Goal: Task Accomplishment & Management: Manage account settings

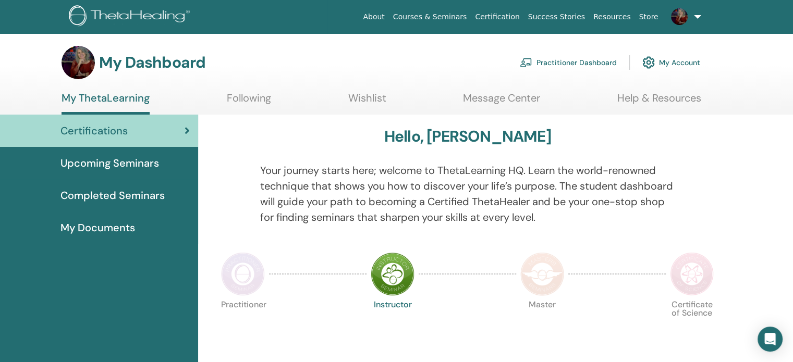
click at [575, 60] on link "Practitioner Dashboard" at bounding box center [568, 62] width 97 height 23
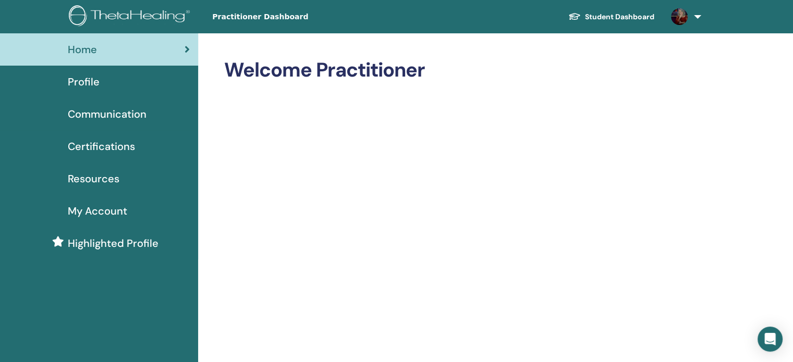
click at [107, 180] on span "Resources" at bounding box center [94, 179] width 52 height 16
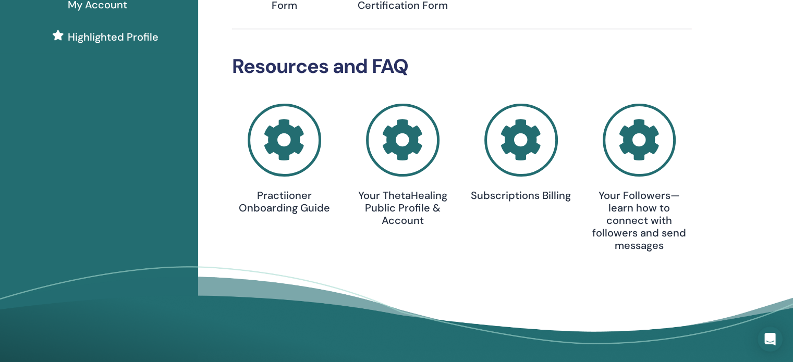
scroll to position [199, 0]
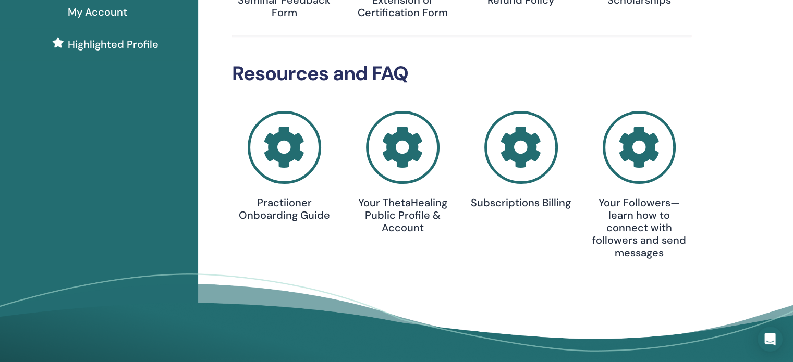
click at [282, 154] on icon at bounding box center [285, 148] width 74 height 74
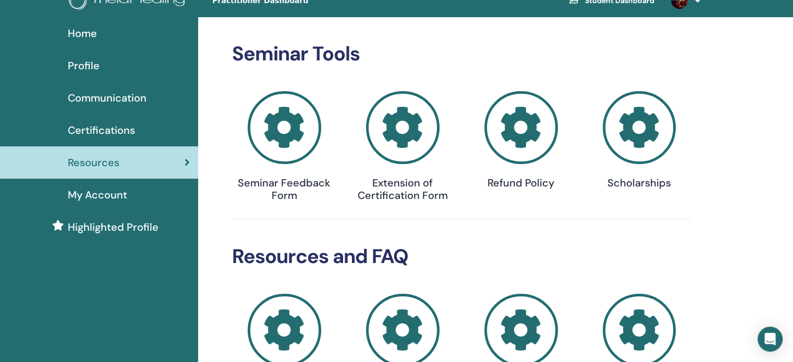
scroll to position [12, 0]
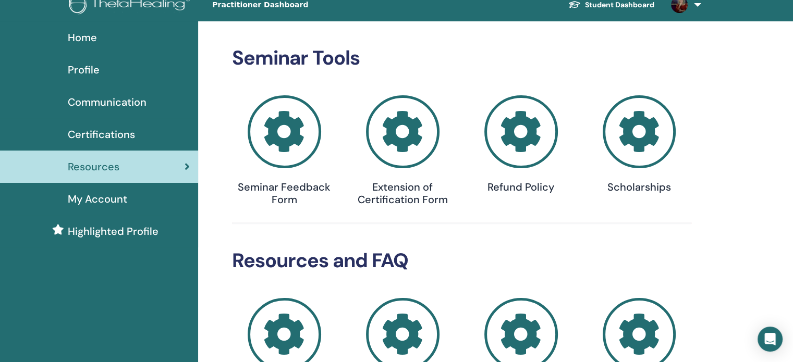
click at [121, 102] on span "Communication" at bounding box center [107, 102] width 79 height 16
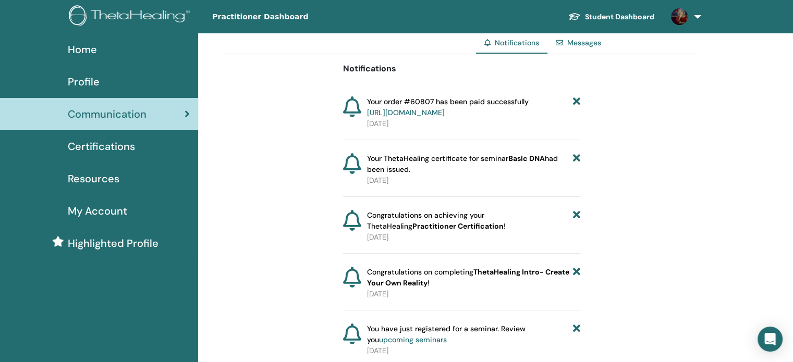
click at [111, 148] on span "Certifications" at bounding box center [101, 147] width 67 height 16
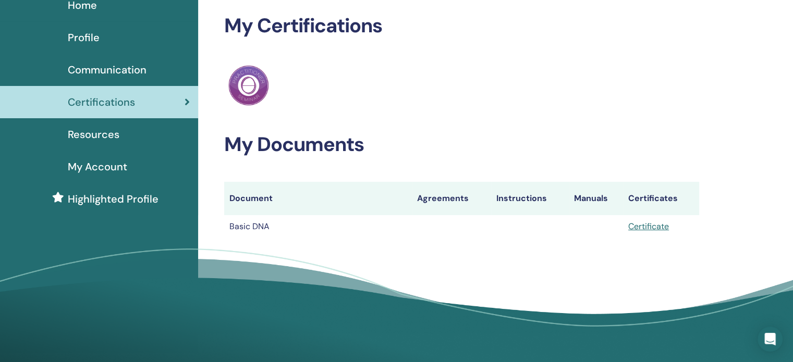
scroll to position [45, 0]
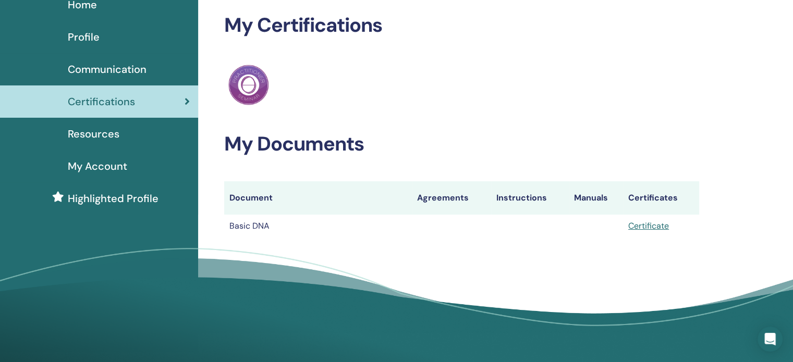
click at [93, 132] on span "Resources" at bounding box center [94, 134] width 52 height 16
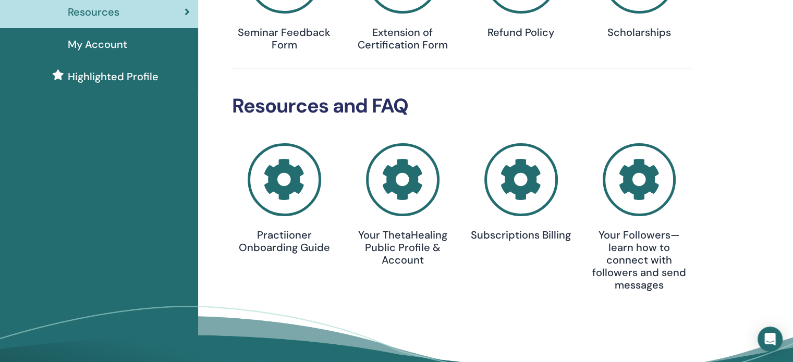
scroll to position [169, 0]
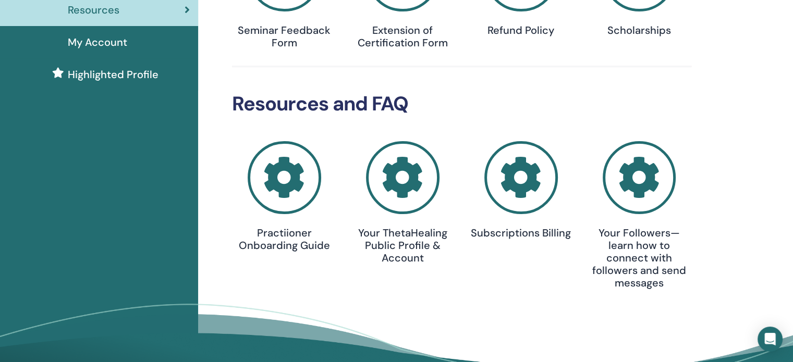
click at [644, 185] on icon at bounding box center [640, 178] width 74 height 74
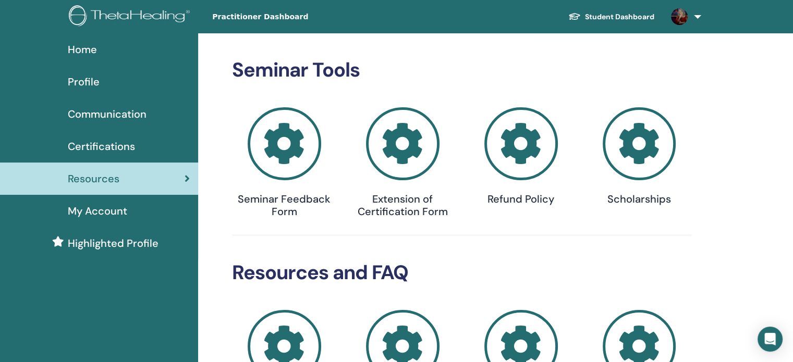
click at [84, 84] on span "Profile" at bounding box center [84, 82] width 32 height 16
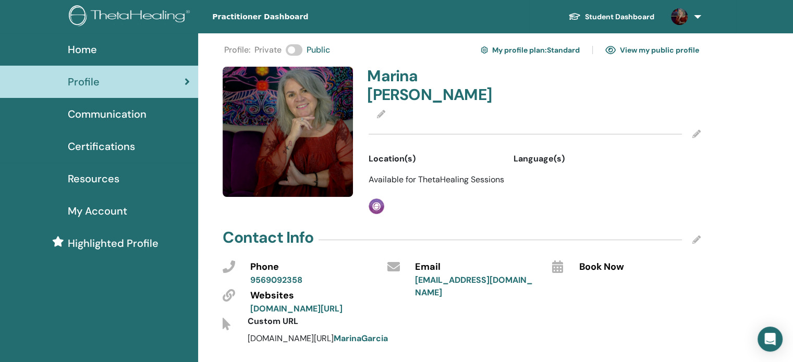
click at [699, 130] on icon at bounding box center [696, 134] width 8 height 8
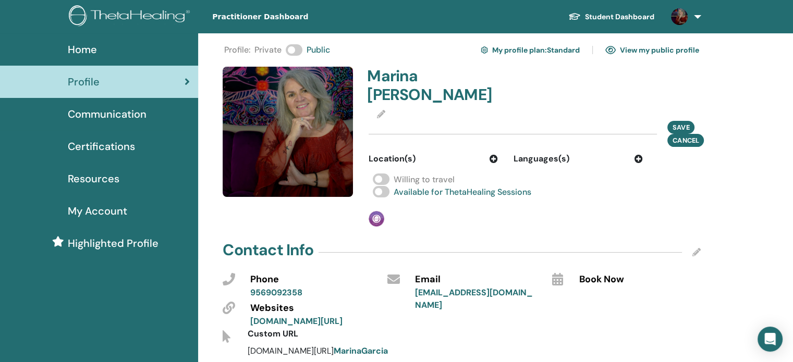
click at [640, 155] on icon at bounding box center [638, 159] width 8 height 8
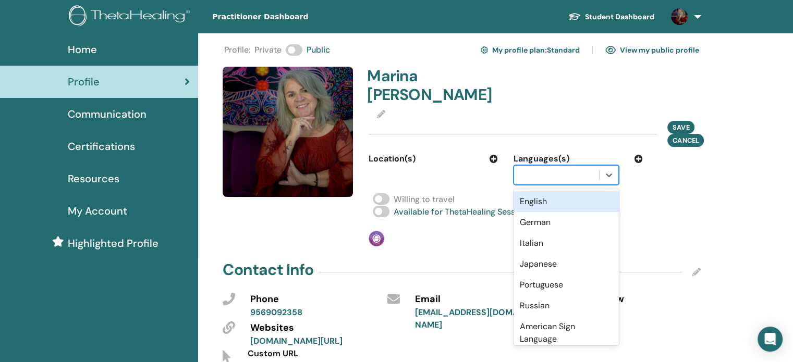
click at [551, 191] on div "English" at bounding box center [565, 201] width 105 height 21
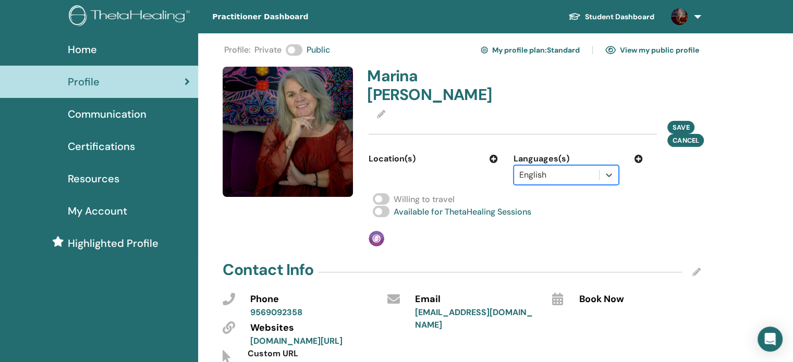
click at [640, 155] on icon at bounding box center [638, 159] width 8 height 8
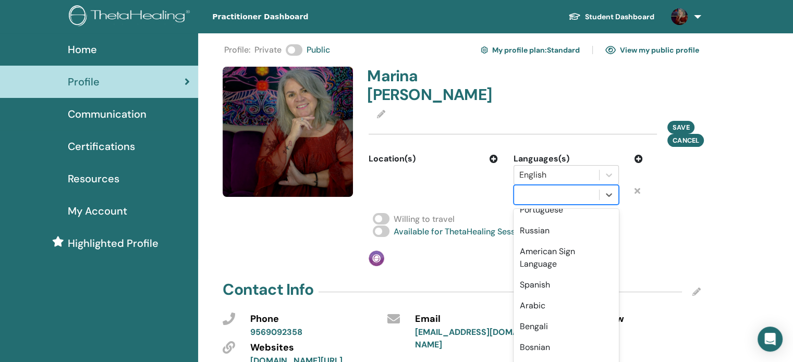
scroll to position [100, 0]
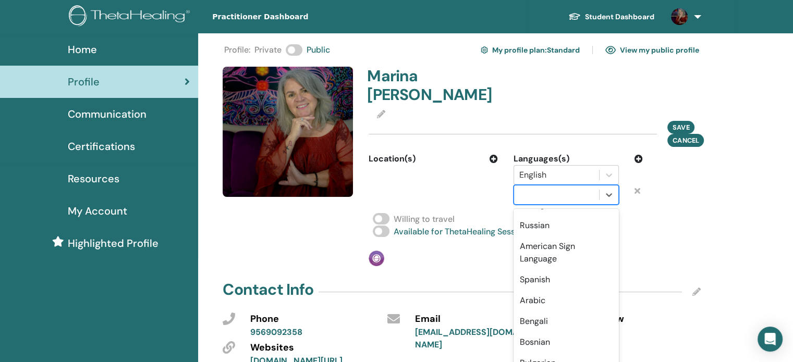
click at [547, 270] on div "Spanish" at bounding box center [565, 280] width 105 height 21
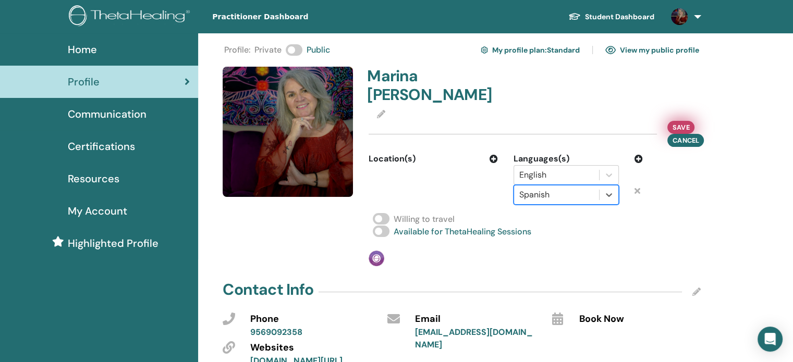
click at [684, 122] on span "Save" at bounding box center [680, 127] width 17 height 11
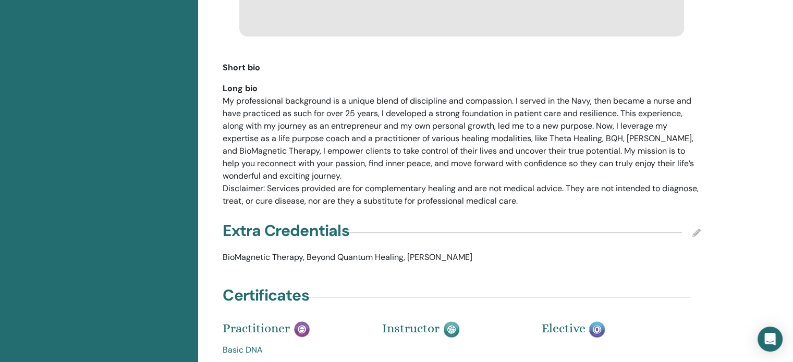
scroll to position [737, 0]
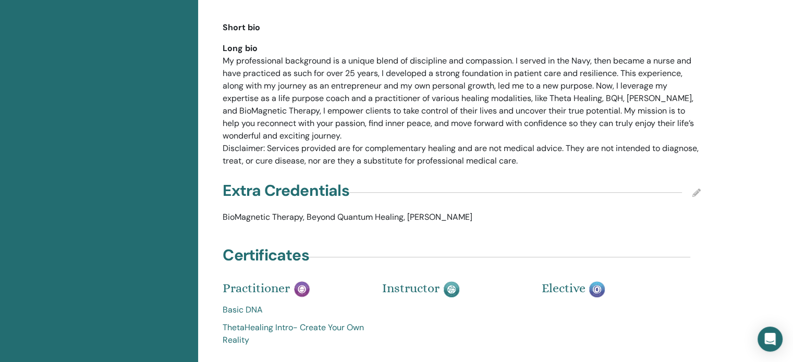
click at [698, 189] on icon at bounding box center [696, 193] width 8 height 8
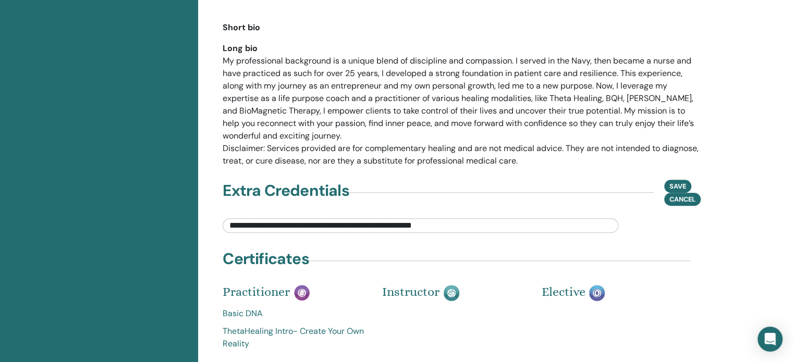
click at [470, 221] on input "**********" at bounding box center [421, 225] width 396 height 15
click at [539, 220] on input "**********" at bounding box center [421, 225] width 396 height 15
click at [597, 222] on input "**********" at bounding box center [421, 225] width 396 height 15
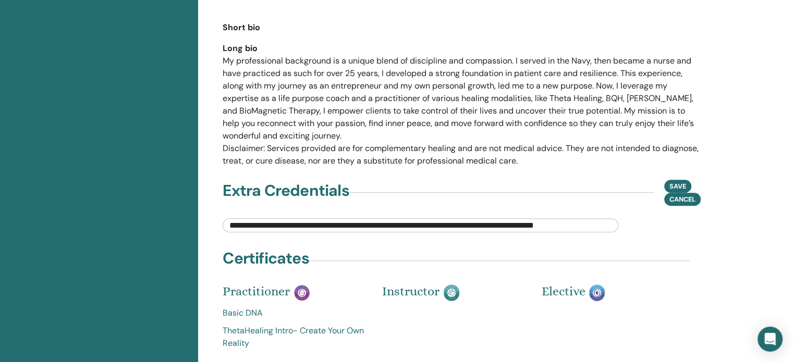
scroll to position [0, 10]
type input "**********"
click at [681, 181] on span "Save" at bounding box center [677, 186] width 17 height 11
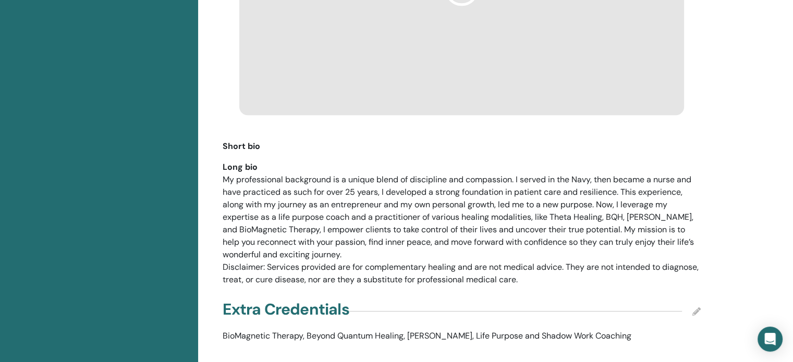
scroll to position [591, 0]
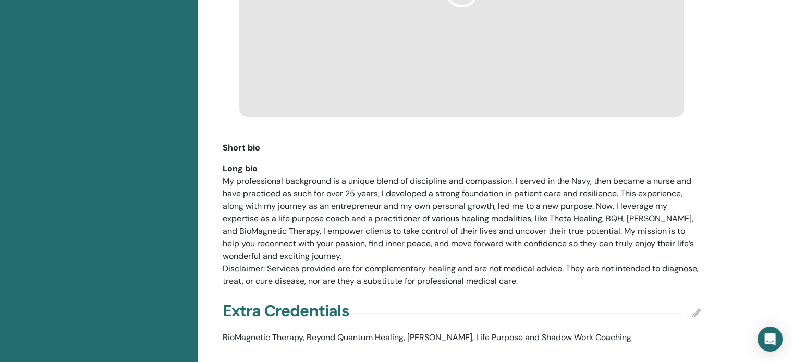
click at [583, 239] on div "My professional background is a unique blend of discipline and compassion. I se…" at bounding box center [462, 219] width 478 height 88
click at [582, 239] on div "My professional background is a unique blend of discipline and compassion. I se…" at bounding box center [462, 219] width 478 height 88
click at [581, 238] on div "My professional background is a unique blend of discipline and compassion. I se…" at bounding box center [462, 219] width 478 height 88
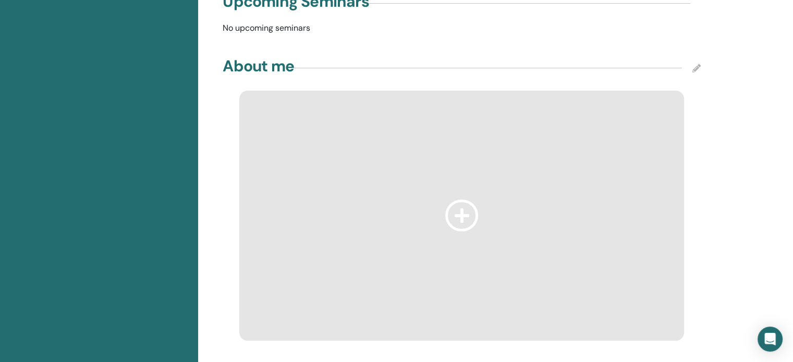
scroll to position [369, 0]
click at [694, 63] on icon at bounding box center [696, 67] width 8 height 8
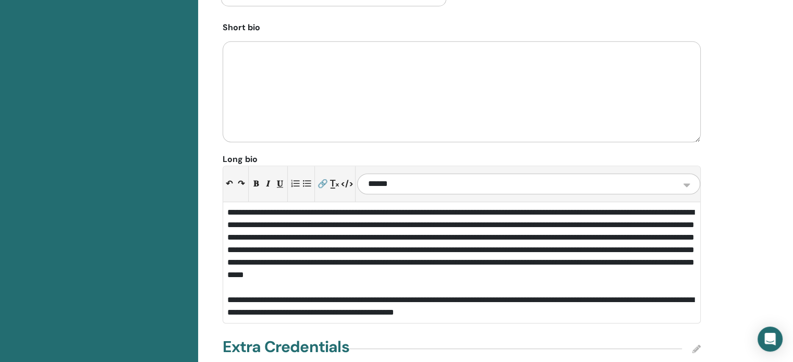
scroll to position [792, 0]
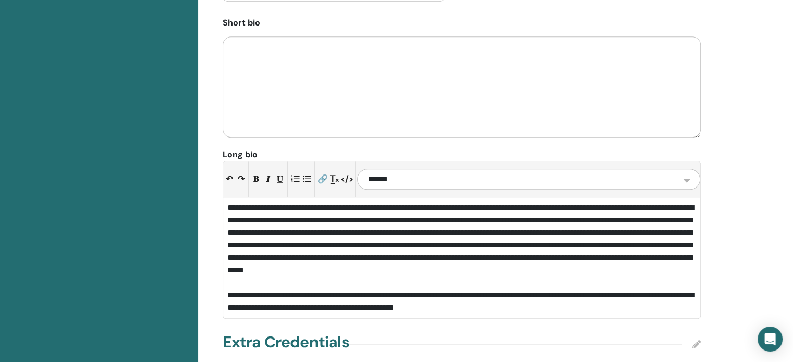
click at [656, 262] on div "**********" at bounding box center [461, 246] width 469 height 88
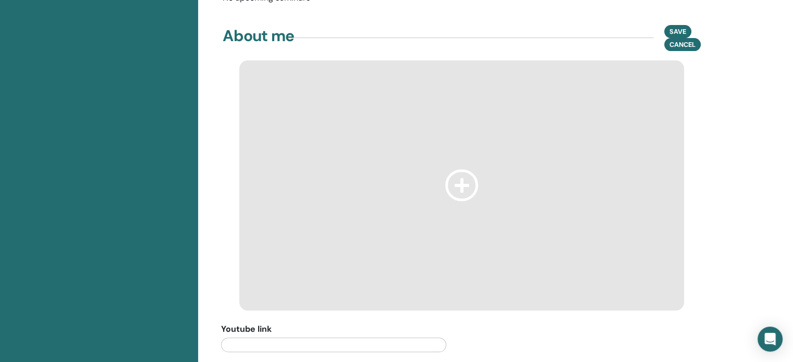
scroll to position [397, 0]
click at [677, 27] on span "Save" at bounding box center [677, 32] width 17 height 11
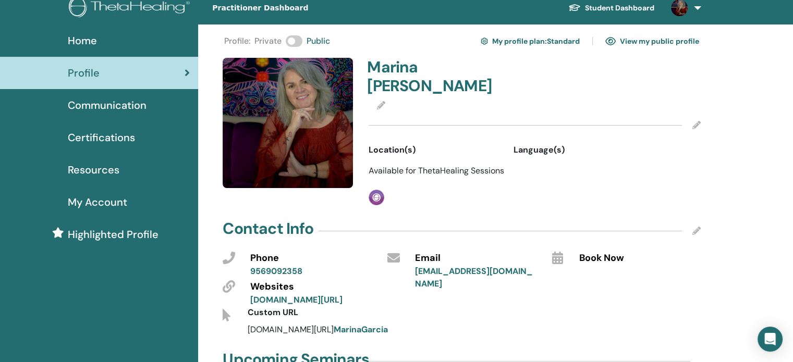
scroll to position [0, 0]
